Goal: Complete application form

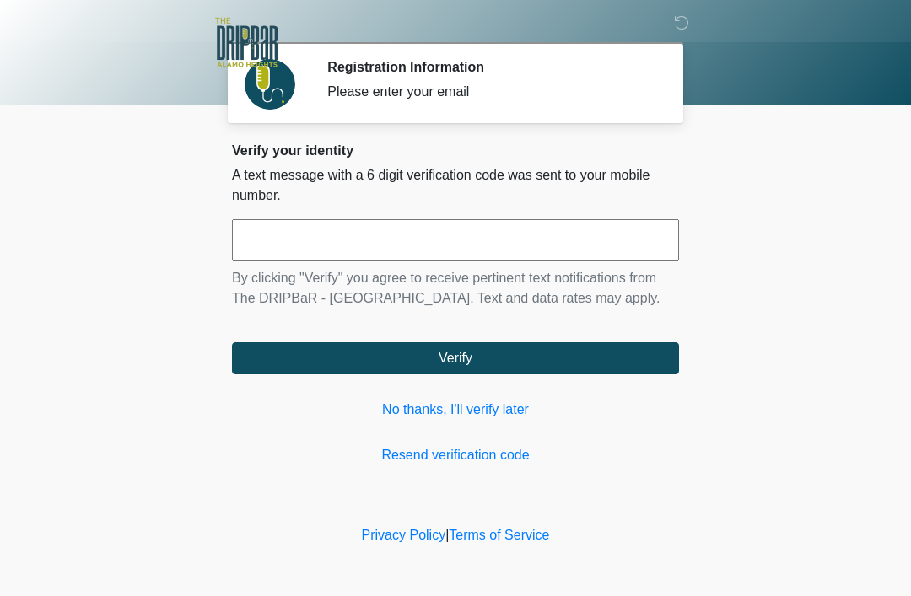
click at [468, 417] on link "No thanks, I'll verify later" at bounding box center [455, 410] width 447 height 20
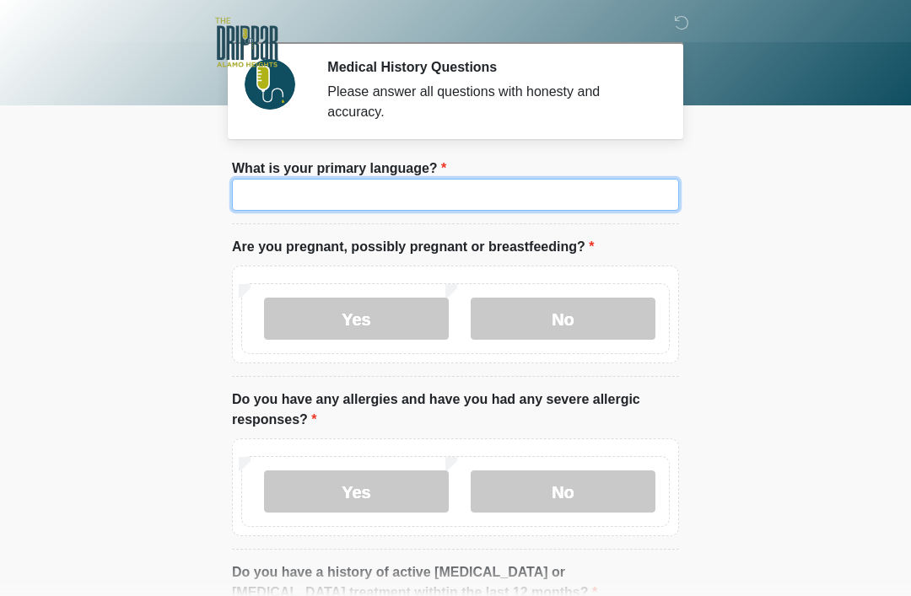
click at [365, 189] on input "What is your primary language?" at bounding box center [455, 195] width 447 height 32
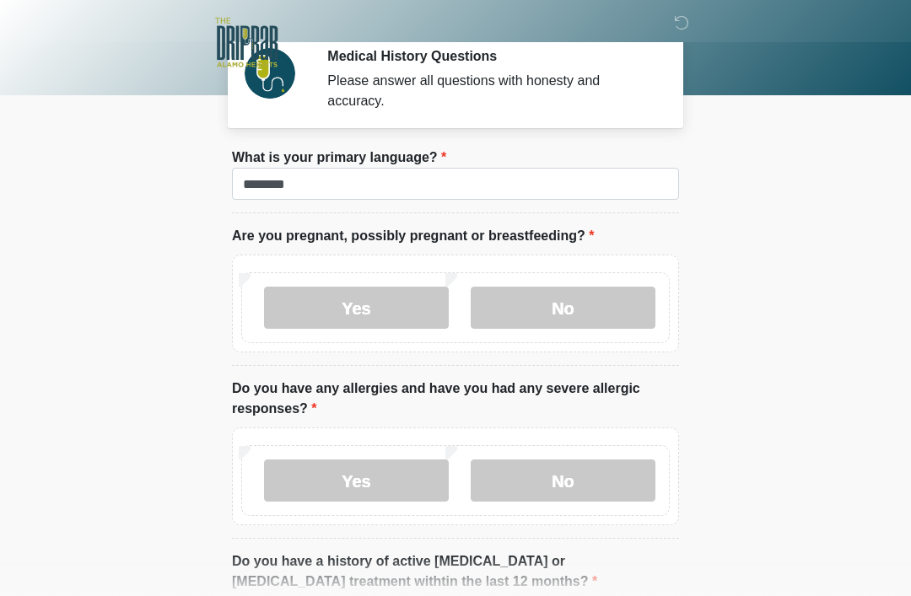
scroll to position [14, 0]
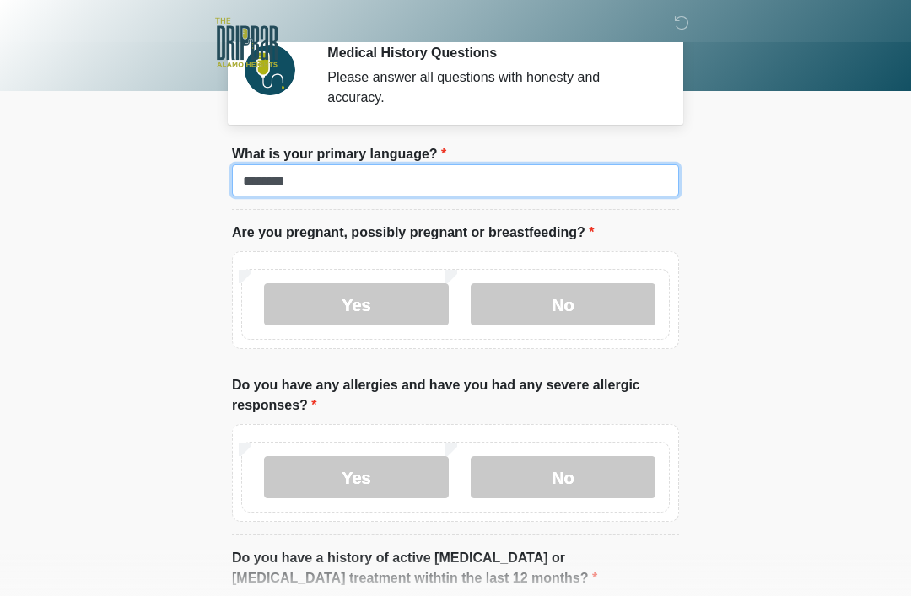
type input "*******"
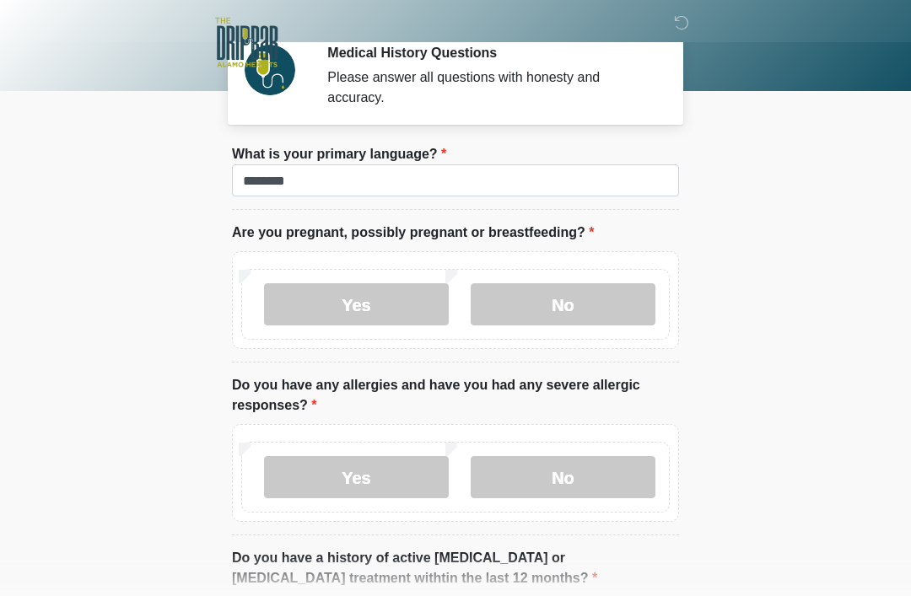
click at [569, 293] on label "No" at bounding box center [563, 304] width 185 height 42
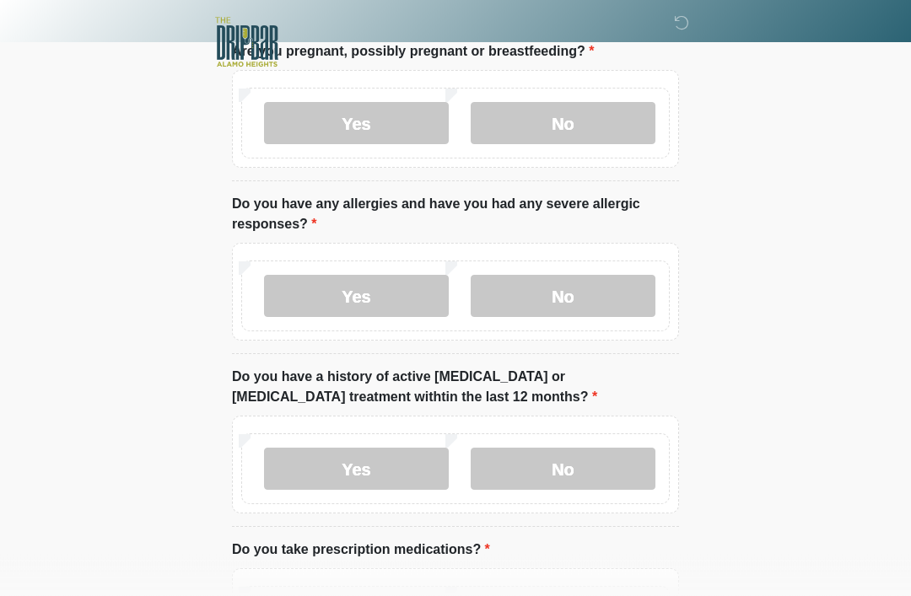
scroll to position [196, 0]
click at [616, 291] on label "No" at bounding box center [563, 296] width 185 height 42
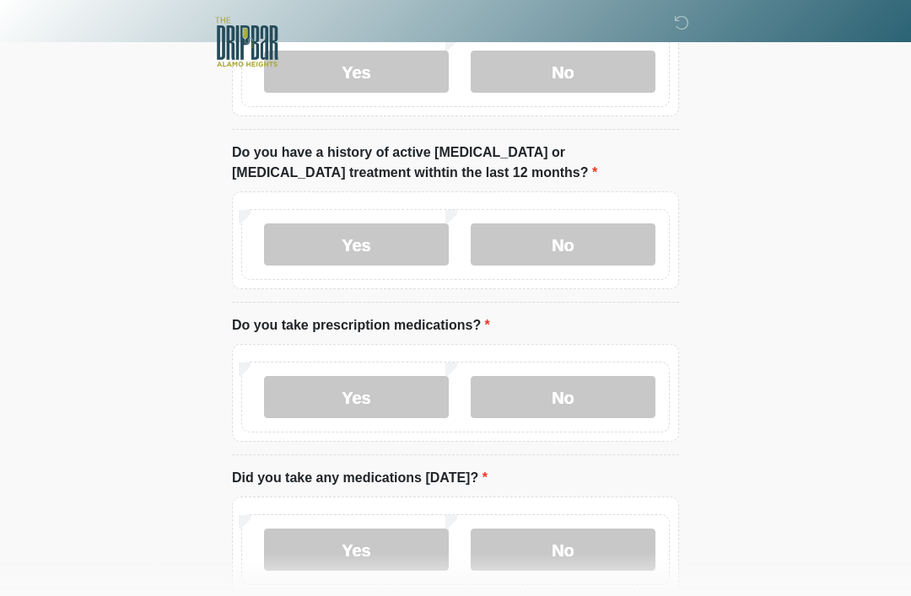
scroll to position [434, 0]
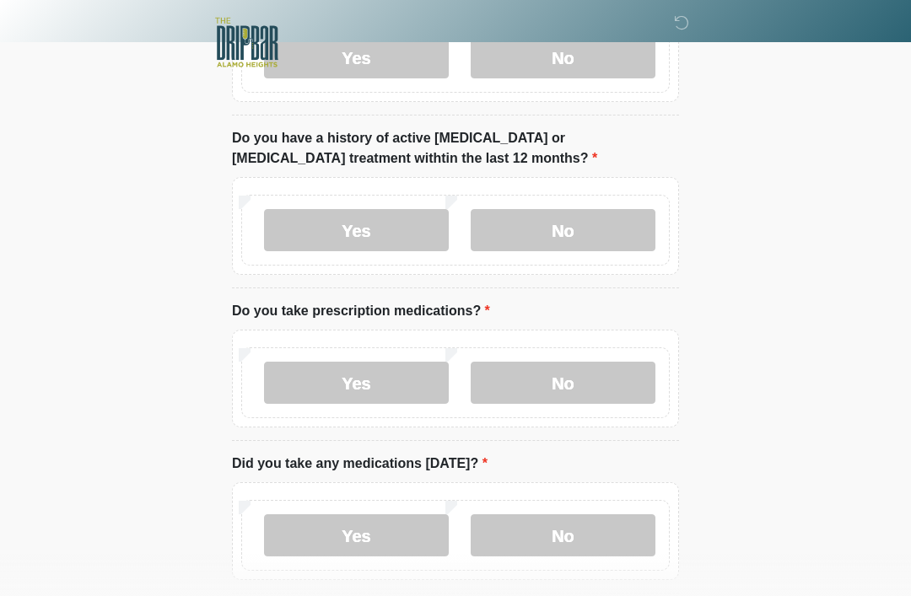
click at [604, 221] on label "No" at bounding box center [563, 230] width 185 height 42
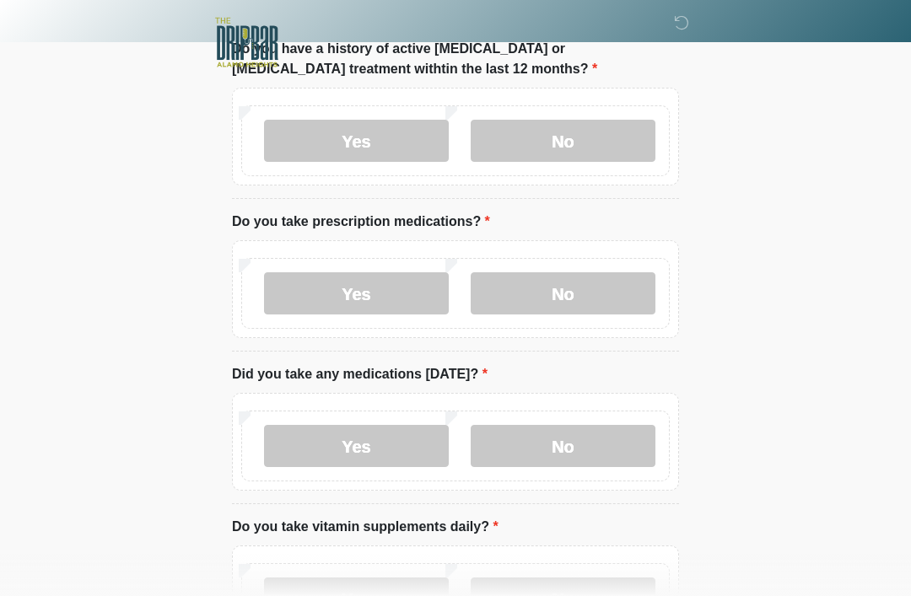
scroll to position [530, 0]
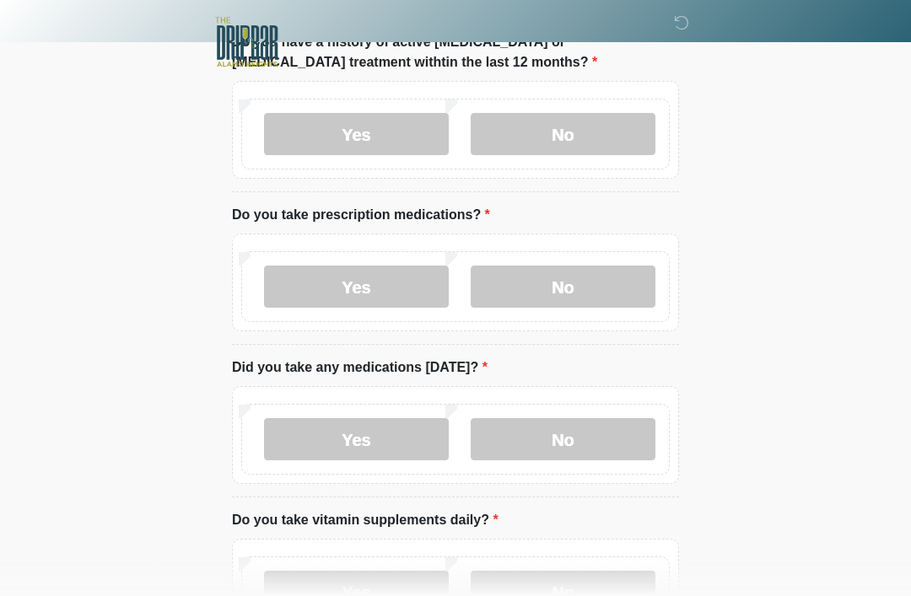
click at [368, 277] on label "Yes" at bounding box center [356, 287] width 185 height 42
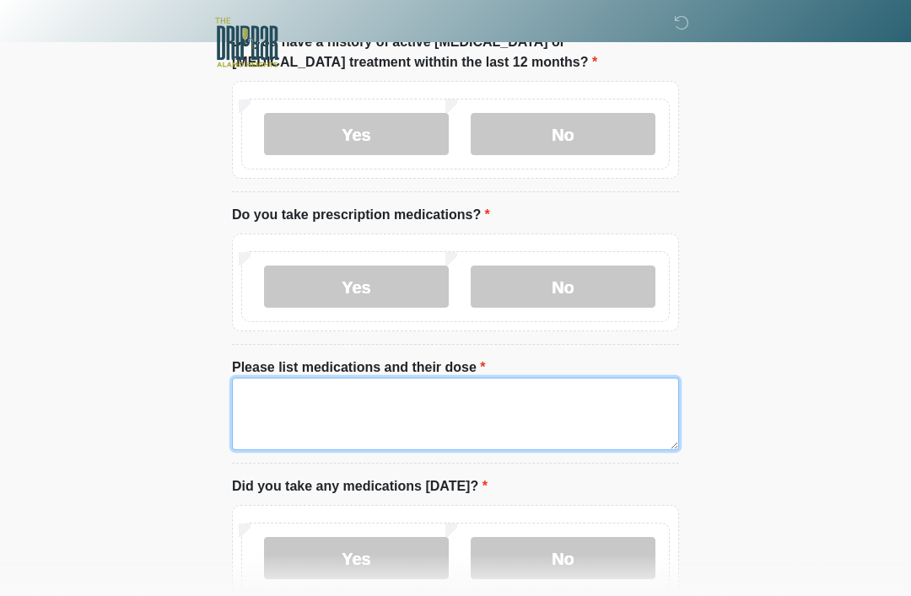
click at [396, 401] on textarea "Please list medications and their dose" at bounding box center [455, 414] width 447 height 73
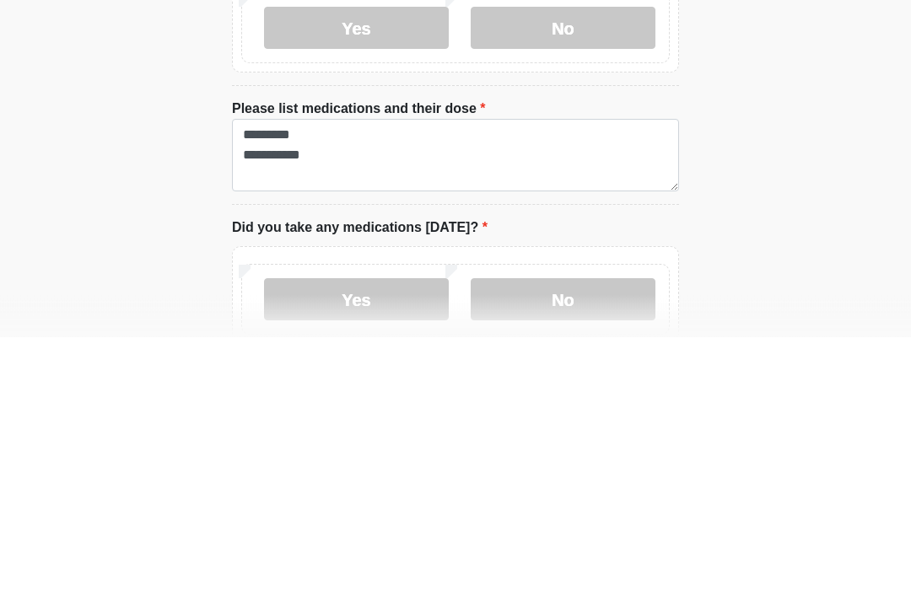
scroll to position [789, 0]
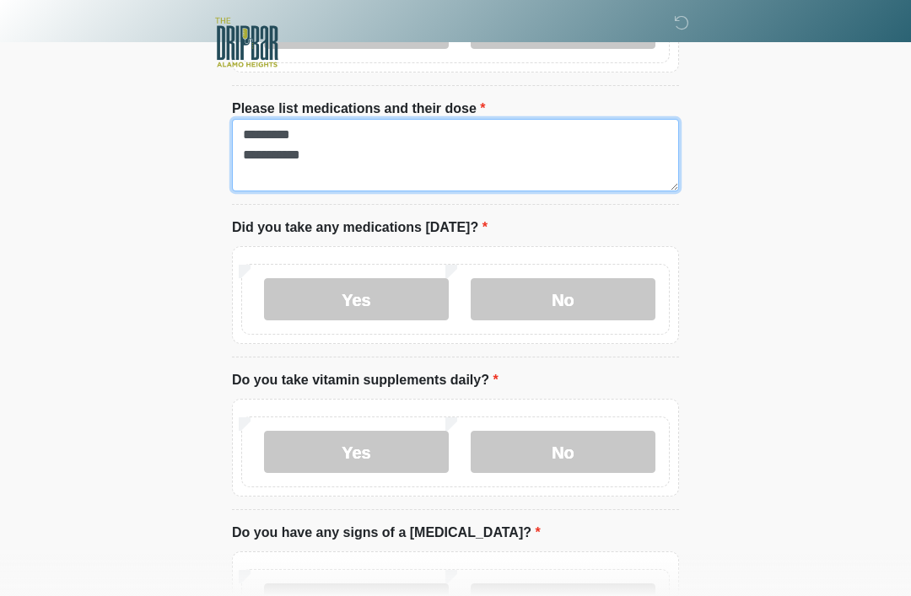
click at [442, 154] on textarea "**********" at bounding box center [455, 155] width 447 height 73
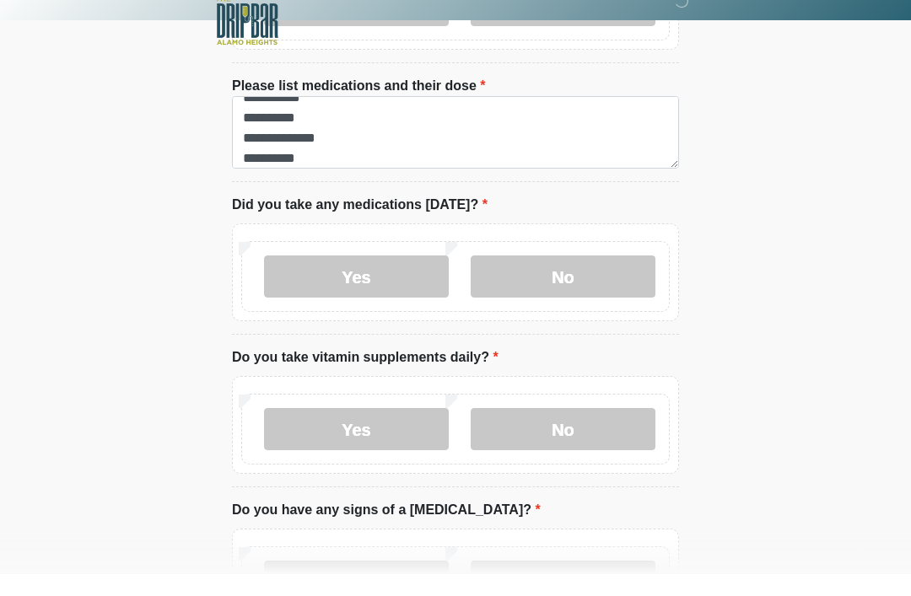
scroll to position [812, 0]
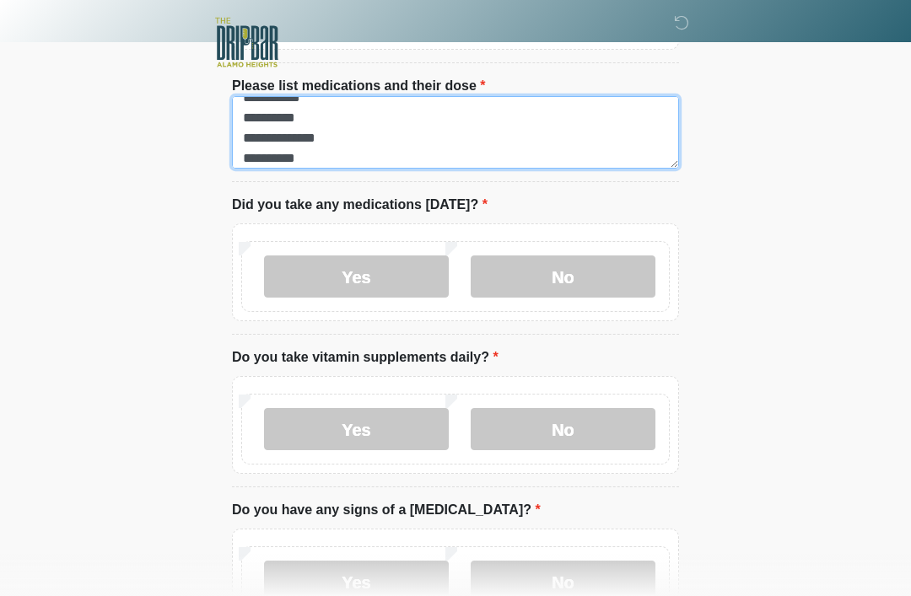
type textarea "**********"
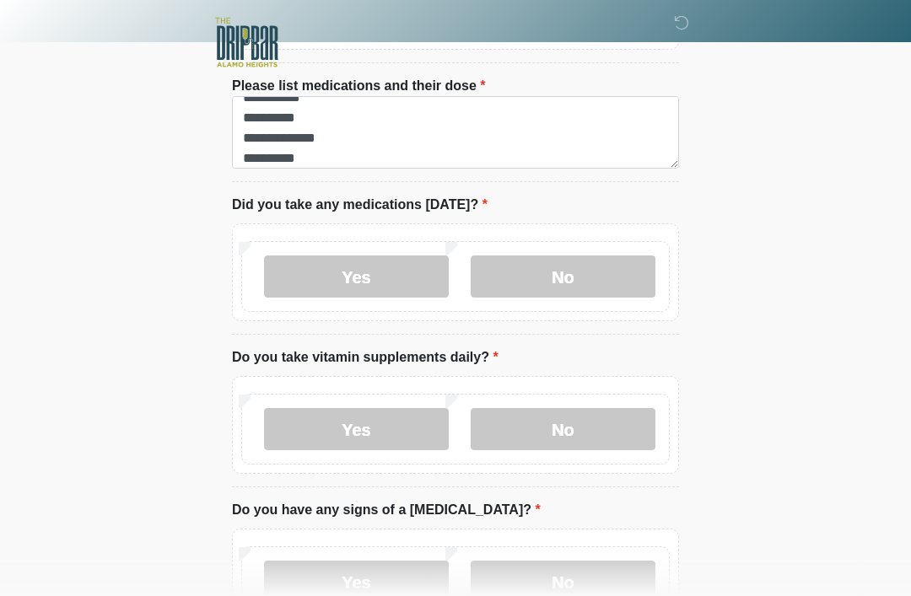
click at [569, 268] on label "No" at bounding box center [563, 276] width 185 height 42
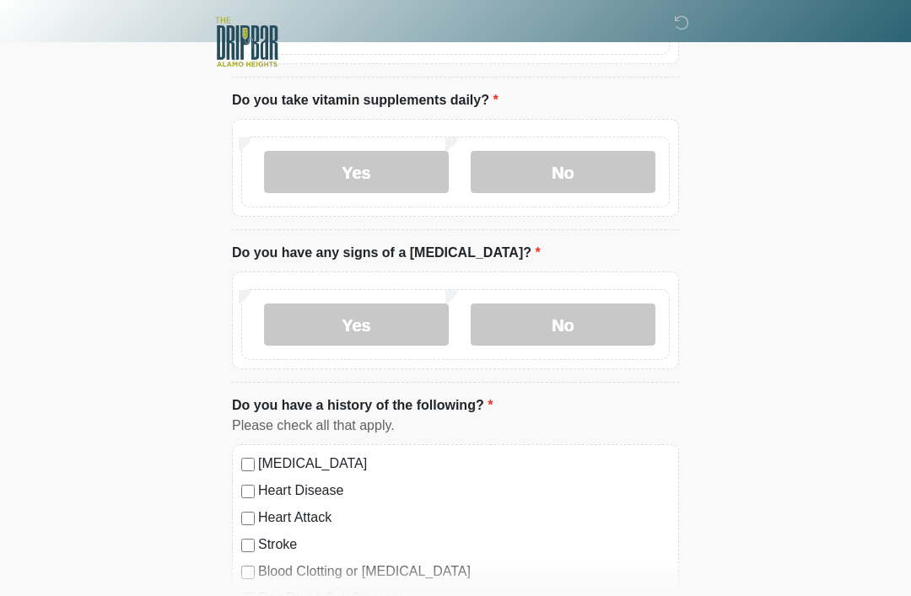
scroll to position [1069, 0]
click at [605, 160] on label "No" at bounding box center [563, 172] width 185 height 42
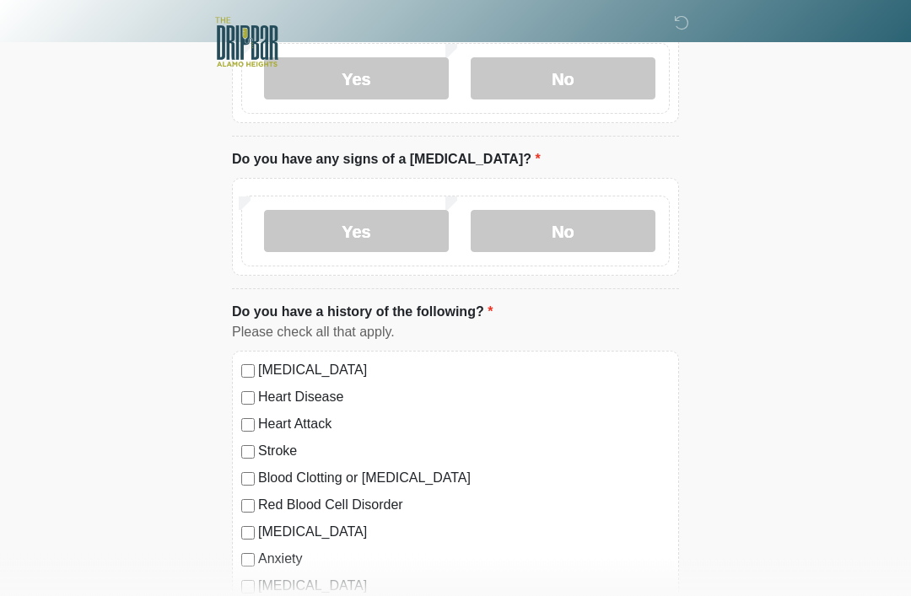
scroll to position [1165, 0]
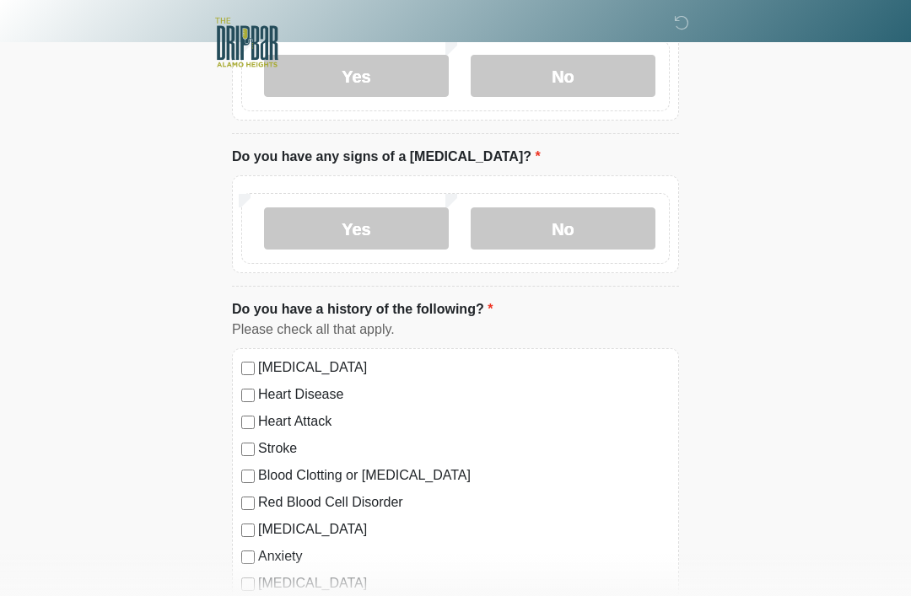
click at [619, 210] on label "No" at bounding box center [563, 228] width 185 height 42
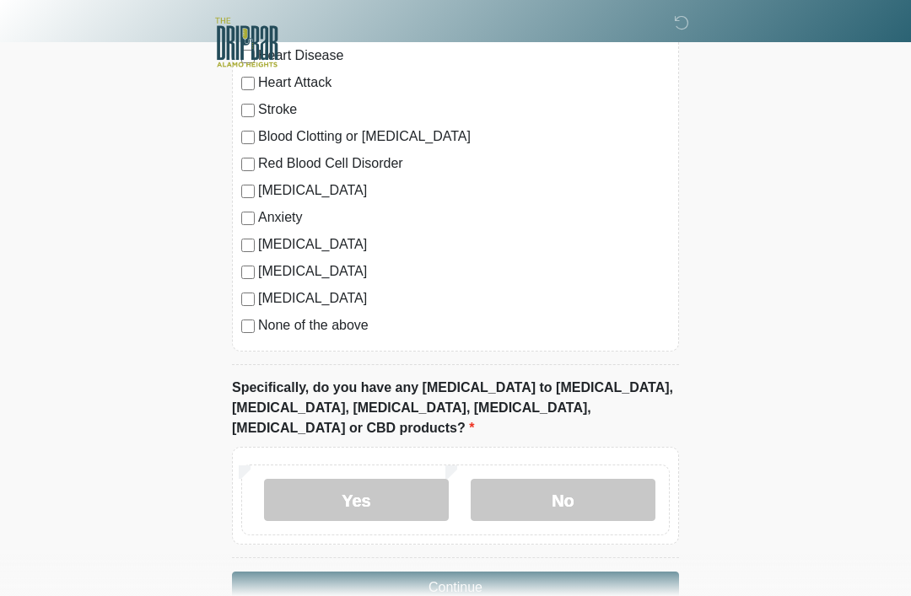
scroll to position [1525, 0]
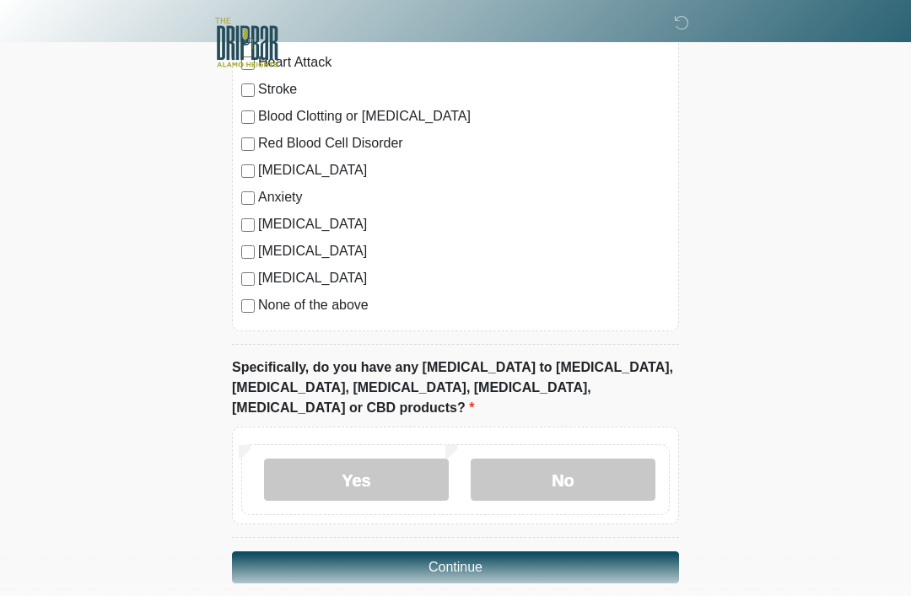
click at [606, 459] on label "No" at bounding box center [563, 480] width 185 height 42
click at [569, 551] on button "Continue" at bounding box center [455, 567] width 447 height 32
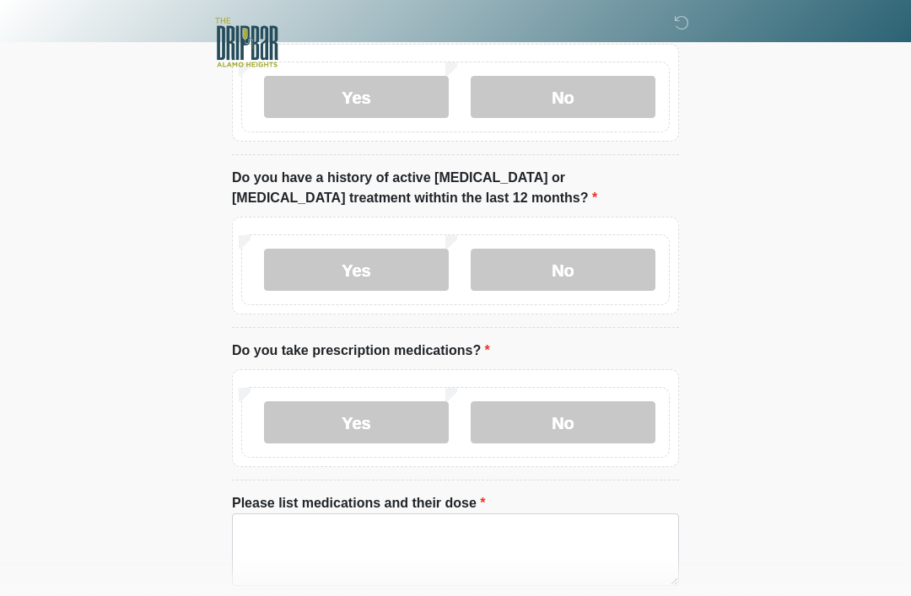
scroll to position [0, 0]
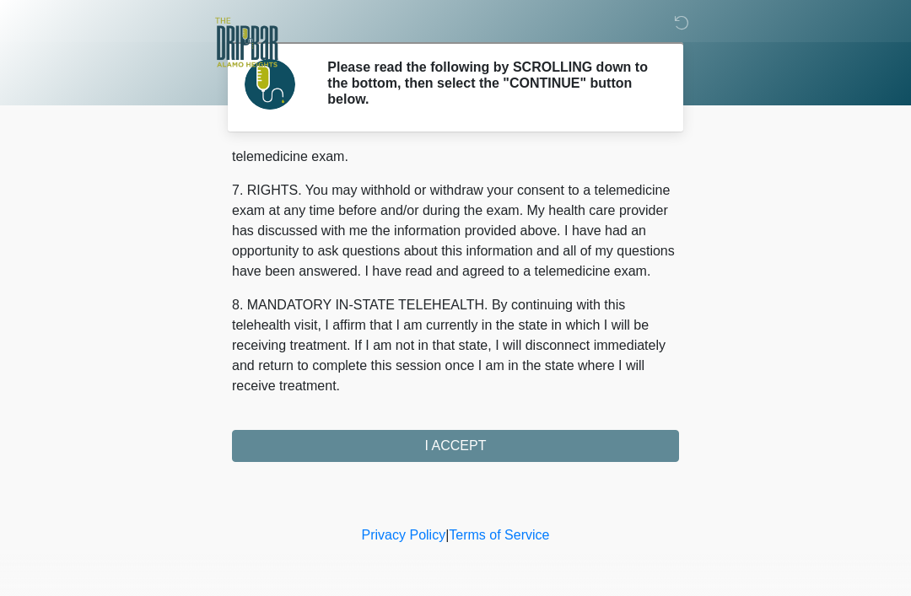
click at [521, 443] on button "I ACCEPT" at bounding box center [455, 446] width 447 height 32
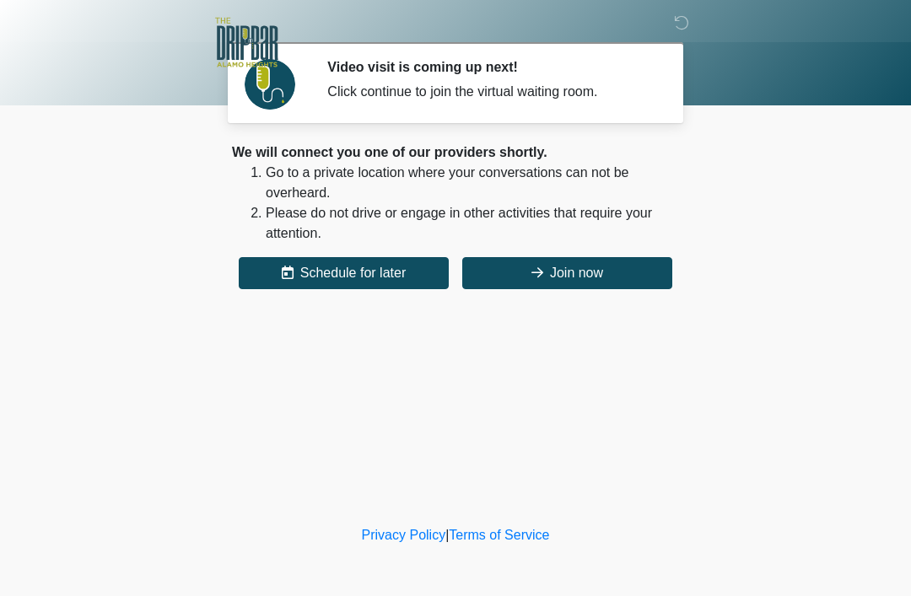
click at [608, 267] on button "Join now" at bounding box center [567, 273] width 210 height 32
